Goal: Task Accomplishment & Management: Use online tool/utility

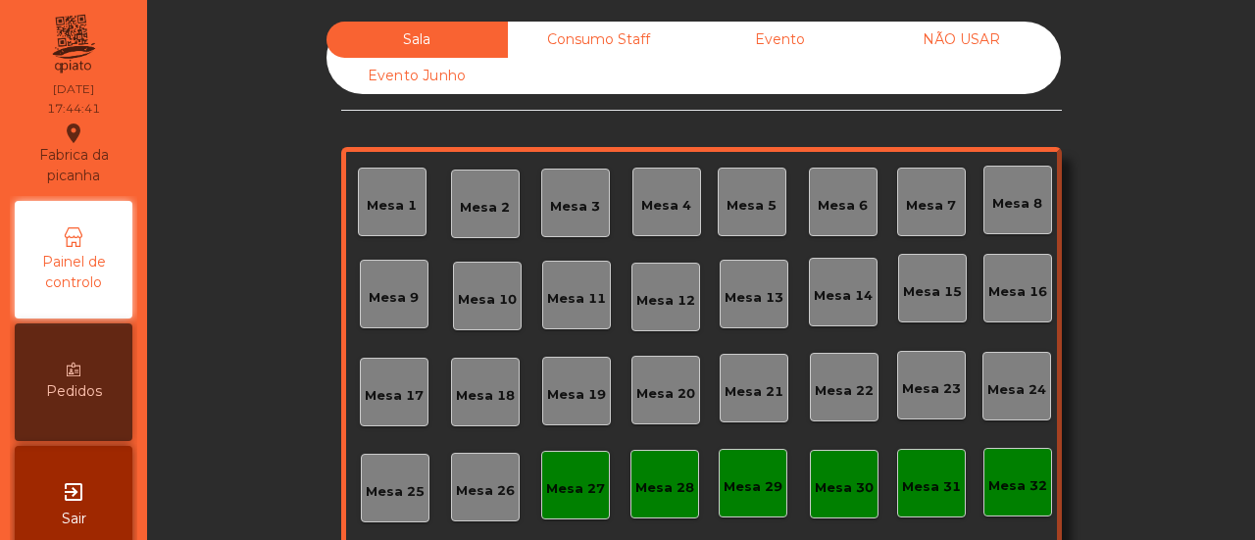
click at [400, 218] on div "Mesa 1" at bounding box center [392, 202] width 69 height 69
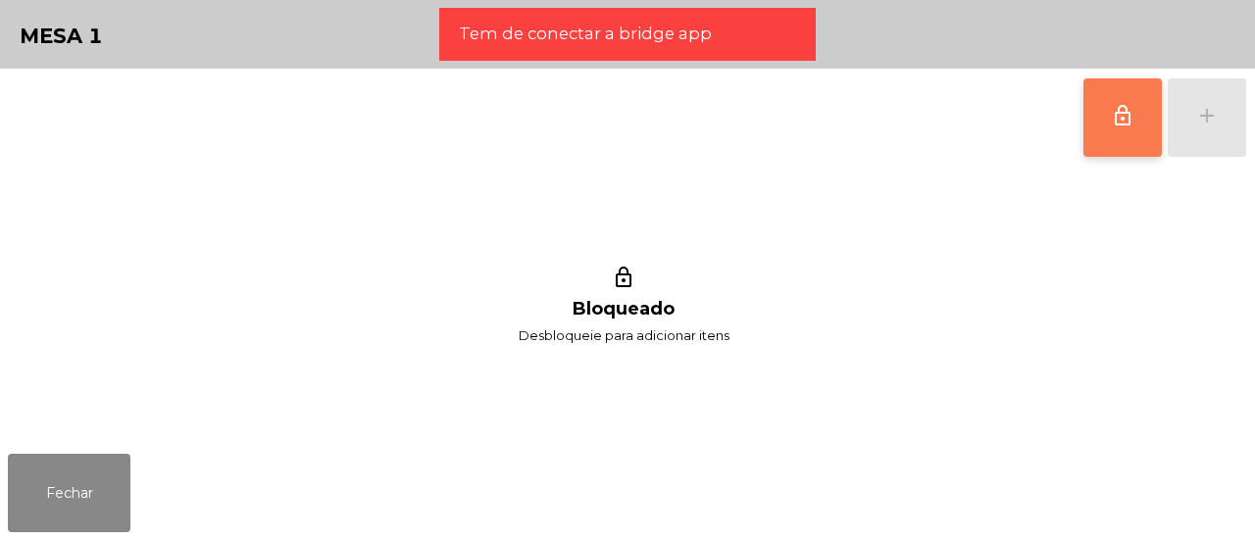
click at [1099, 117] on button "lock_outline" at bounding box center [1123, 117] width 78 height 78
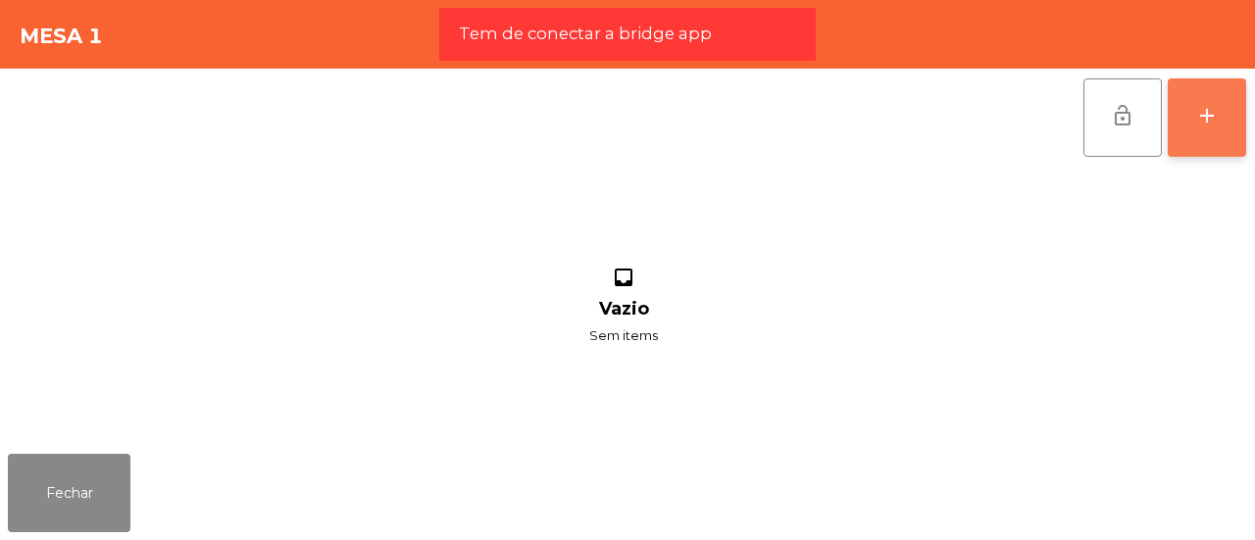
click at [1186, 125] on button "add" at bounding box center [1207, 117] width 78 height 78
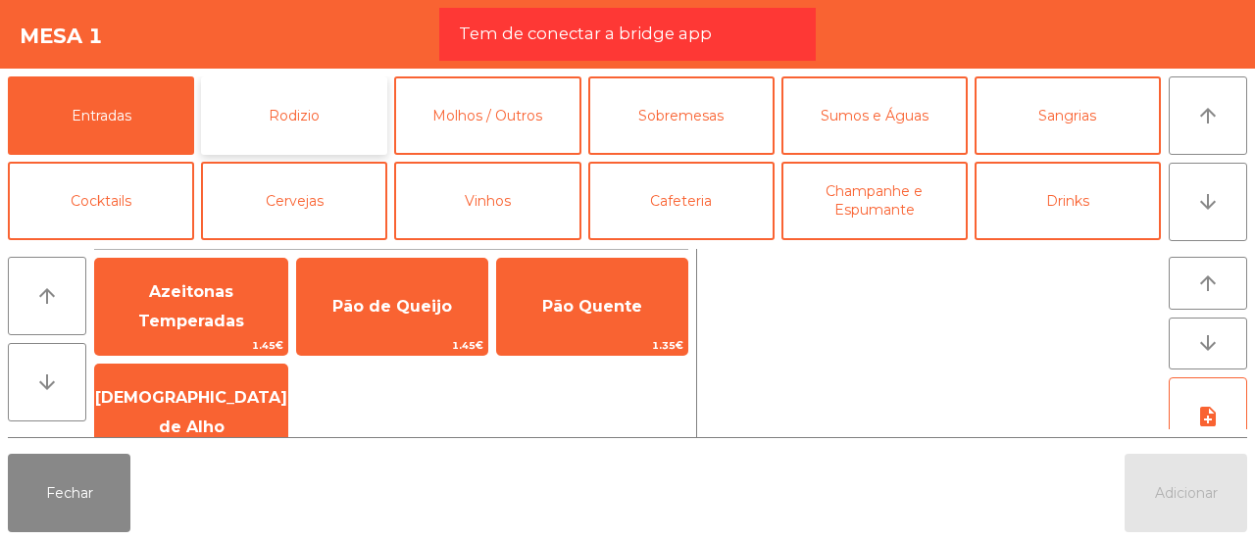
click at [254, 117] on button "Rodizio" at bounding box center [294, 115] width 186 height 78
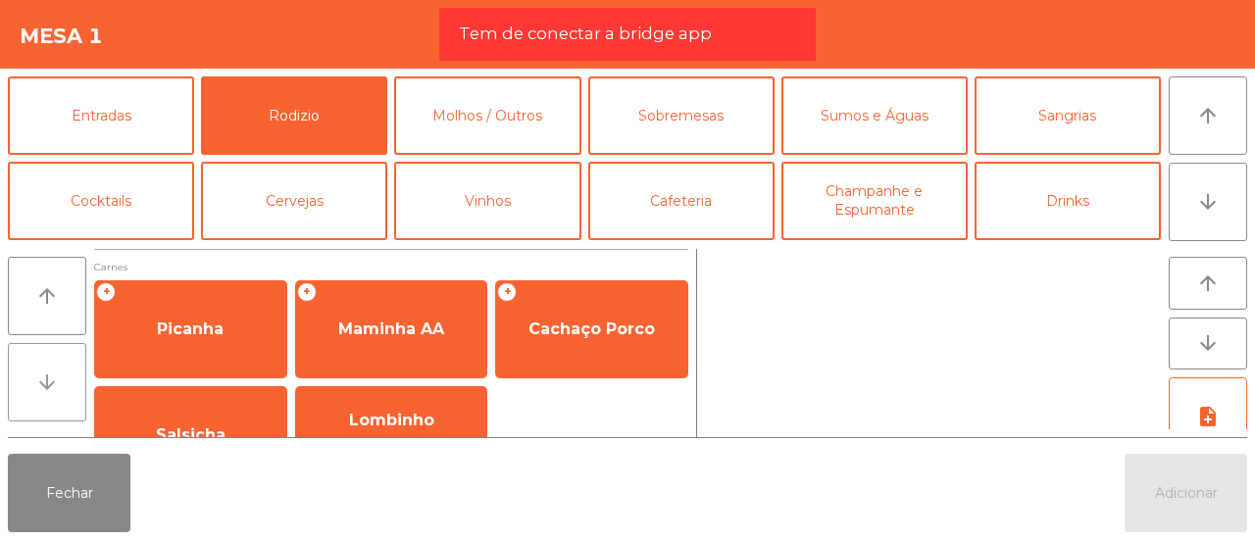
click at [29, 393] on button "arrow_downward" at bounding box center [47, 382] width 78 height 78
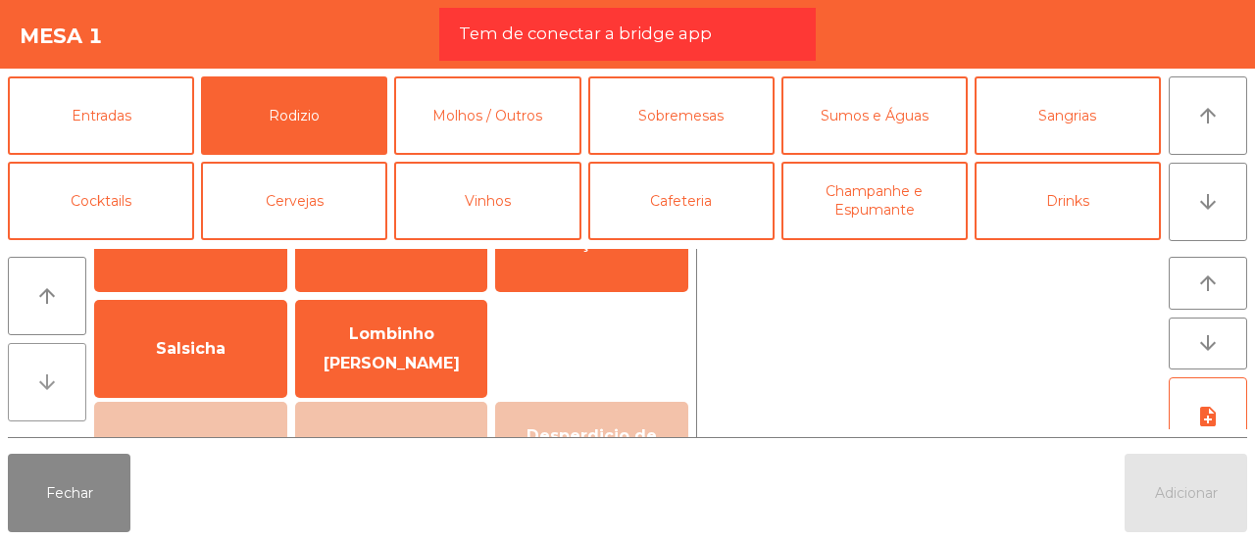
click at [29, 393] on button "arrow_downward" at bounding box center [47, 382] width 78 height 78
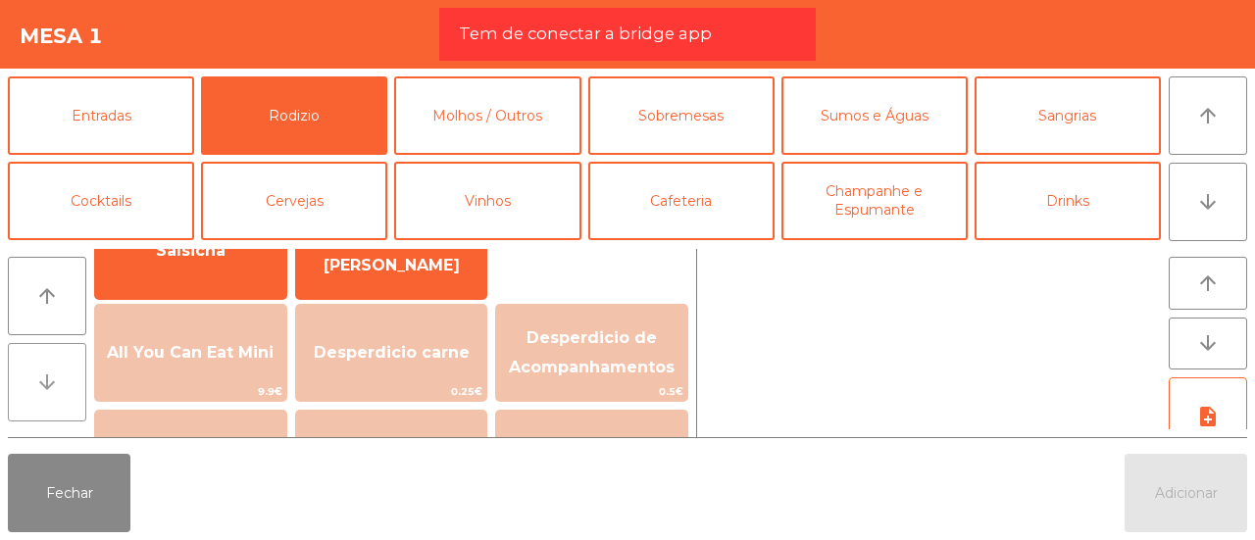
click at [29, 393] on button "arrow_downward" at bounding box center [47, 382] width 78 height 78
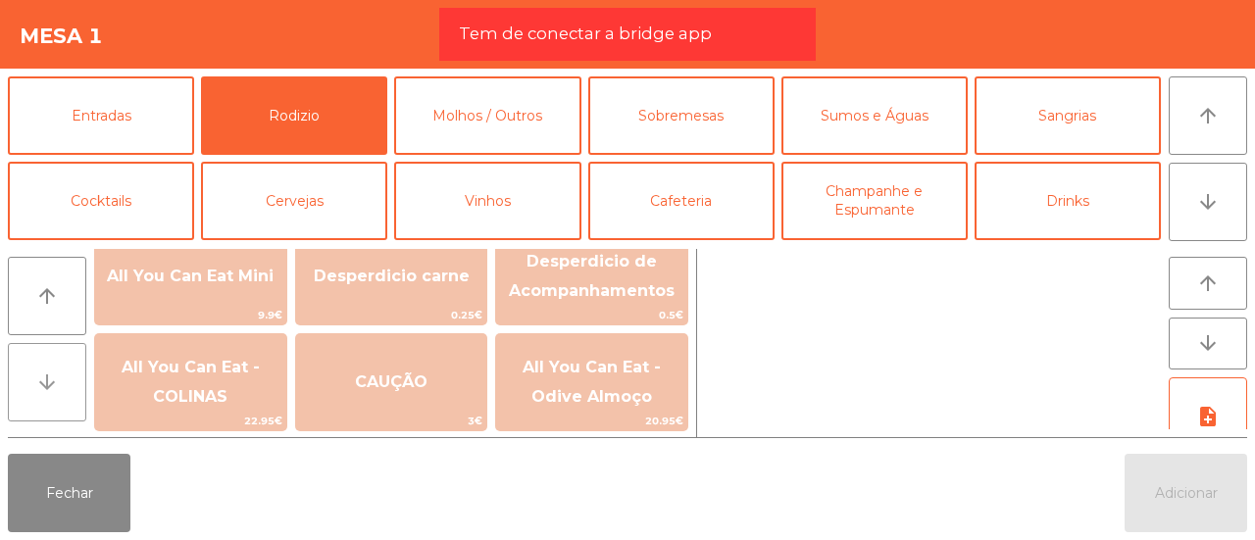
click at [29, 393] on button "arrow_downward" at bounding box center [47, 382] width 78 height 78
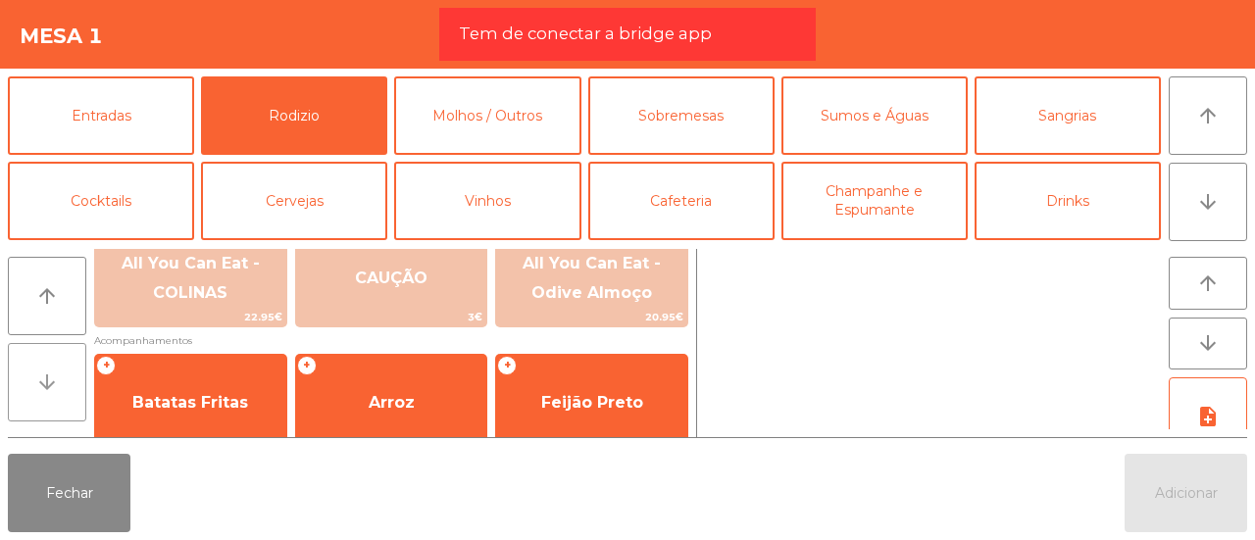
scroll to position [369, 0]
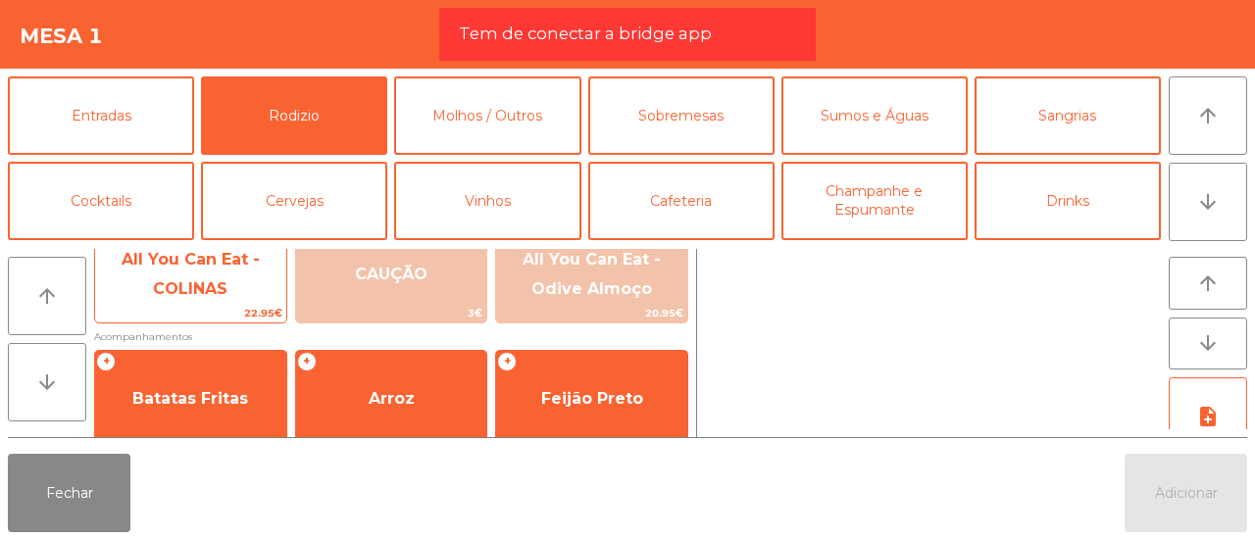
click at [192, 296] on span "All You Can Eat - COLINAS" at bounding box center [191, 274] width 138 height 48
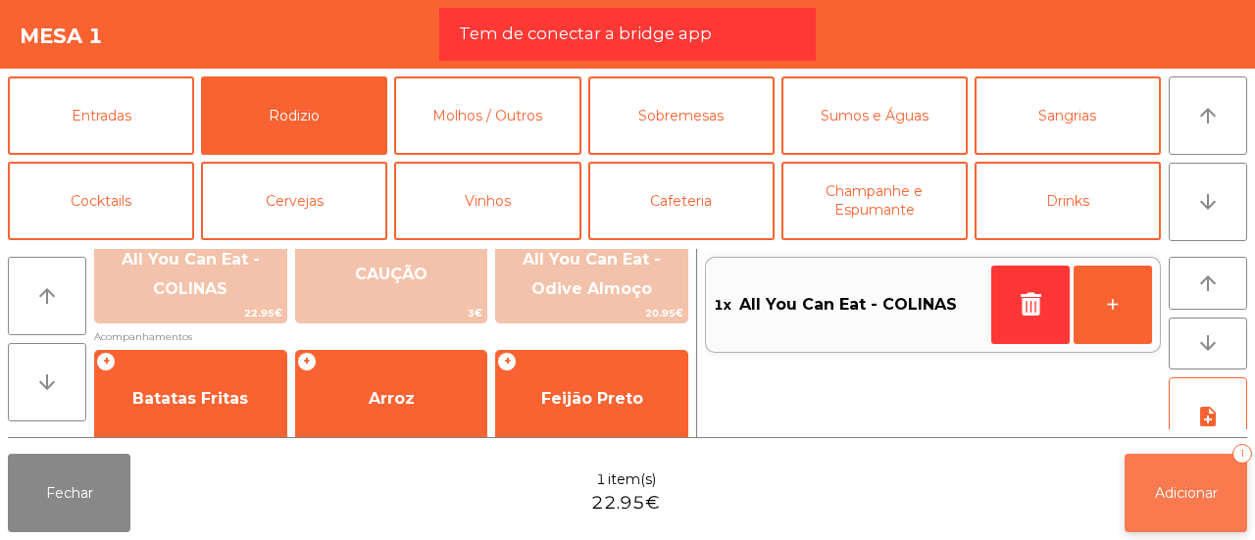
click at [1235, 513] on button "Adicionar 1" at bounding box center [1186, 493] width 123 height 78
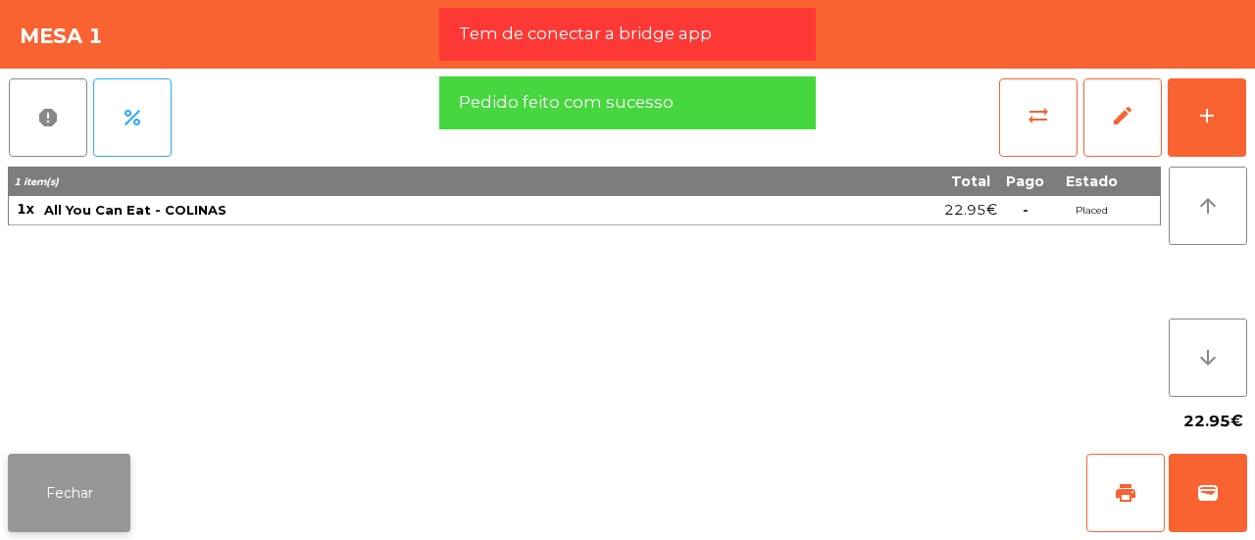
click at [39, 487] on button "Fechar" at bounding box center [69, 493] width 123 height 78
